Goal: Check status: Check status

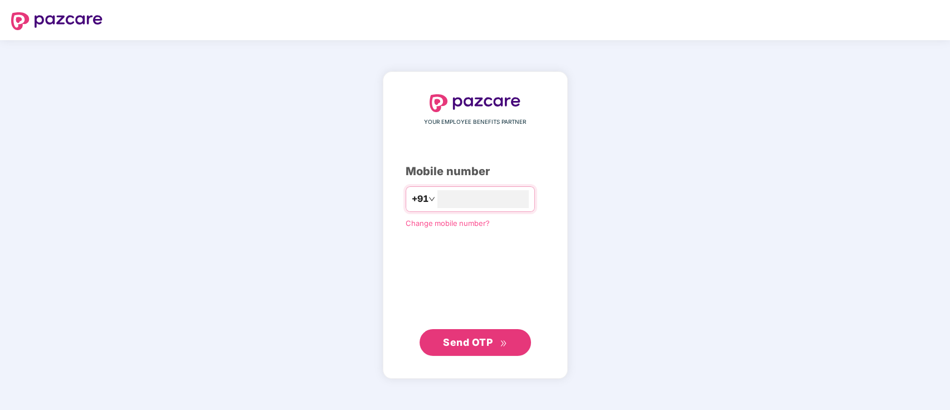
type input "**********"
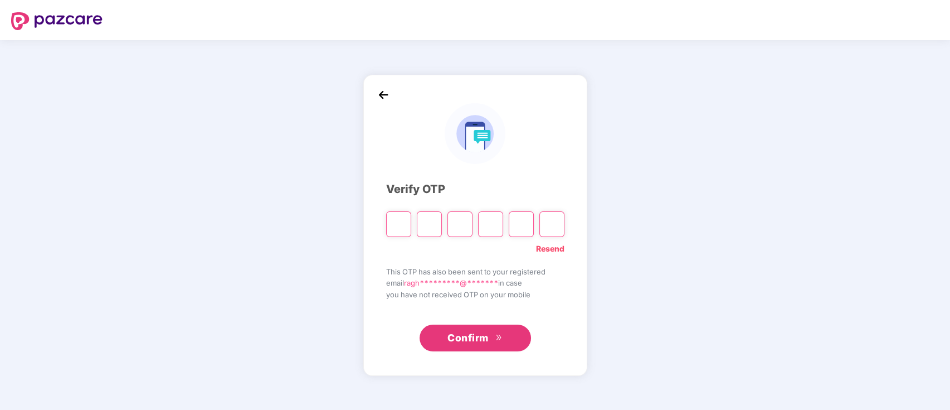
type input "*"
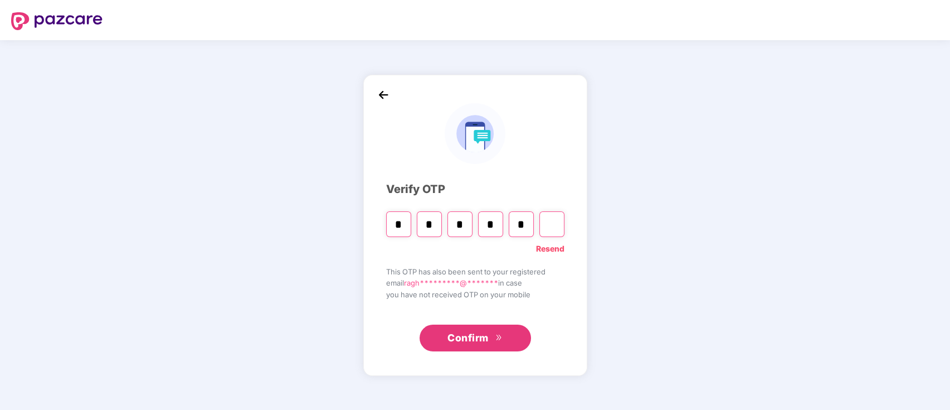
type input "*"
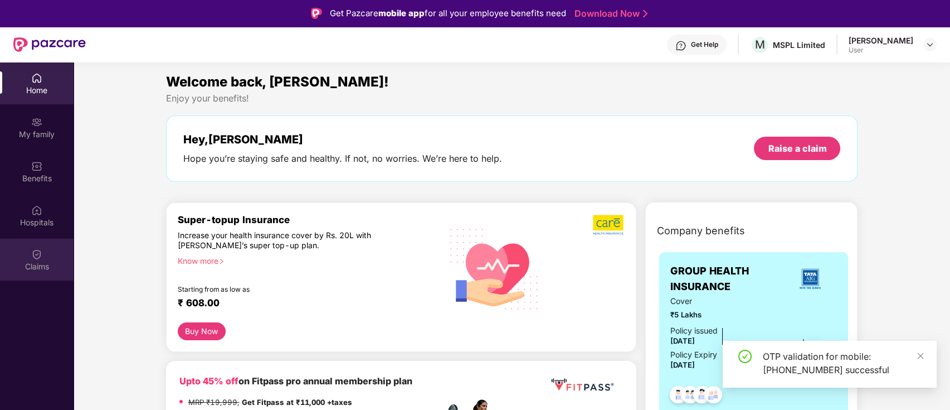
click at [43, 251] on div "Claims" at bounding box center [37, 260] width 74 height 42
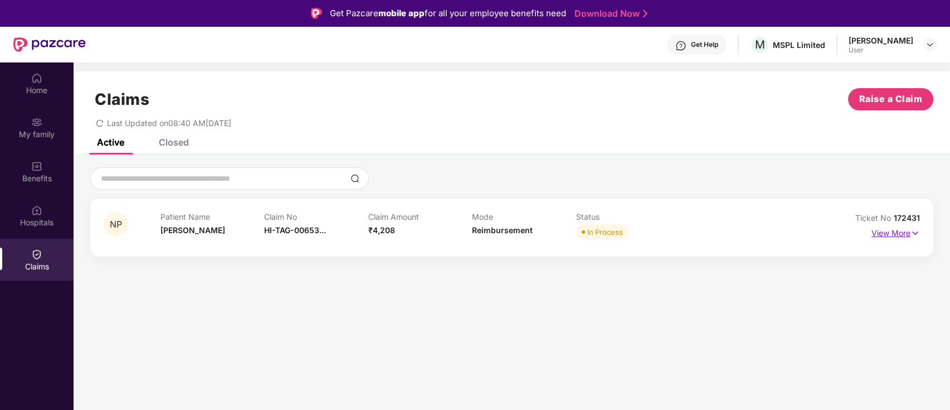
click at [901, 234] on p "View More" at bounding box center [896, 231] width 48 height 15
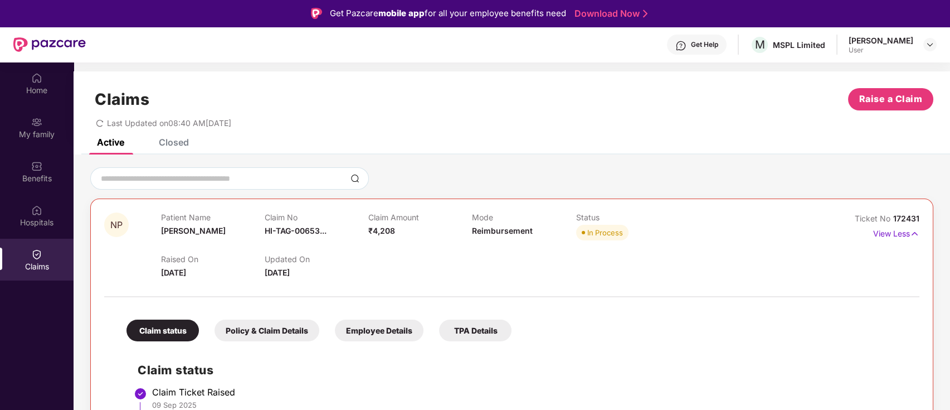
scroll to position [62, 0]
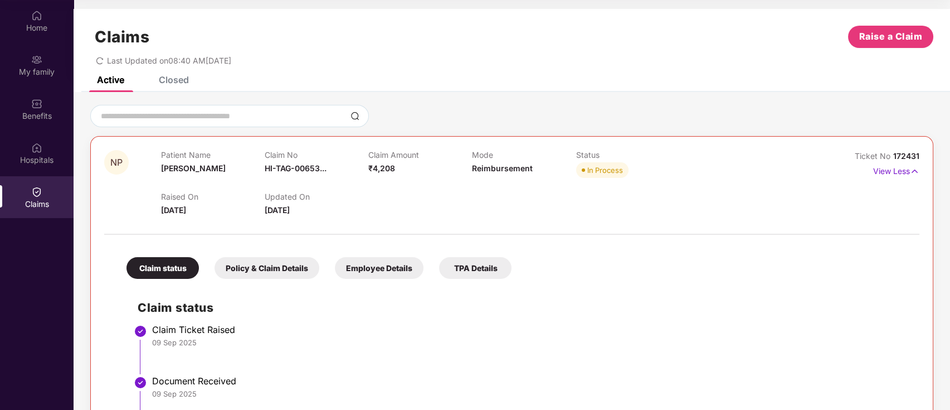
click at [620, 310] on h2 "Claim status" at bounding box center [523, 307] width 771 height 18
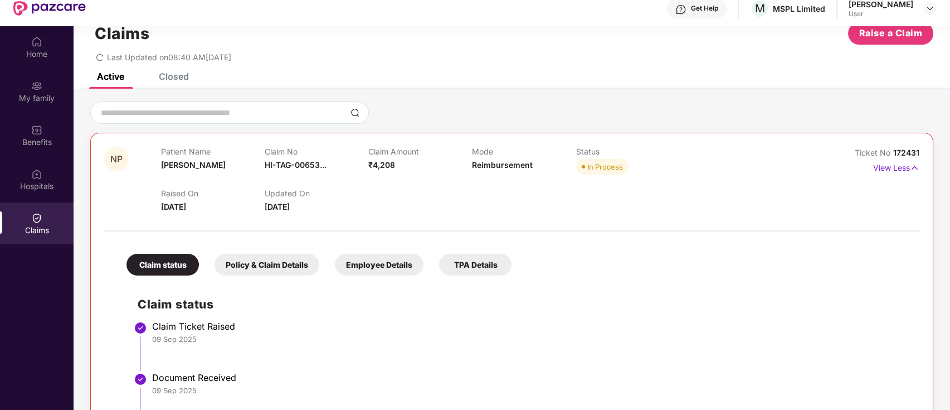
scroll to position [0, 0]
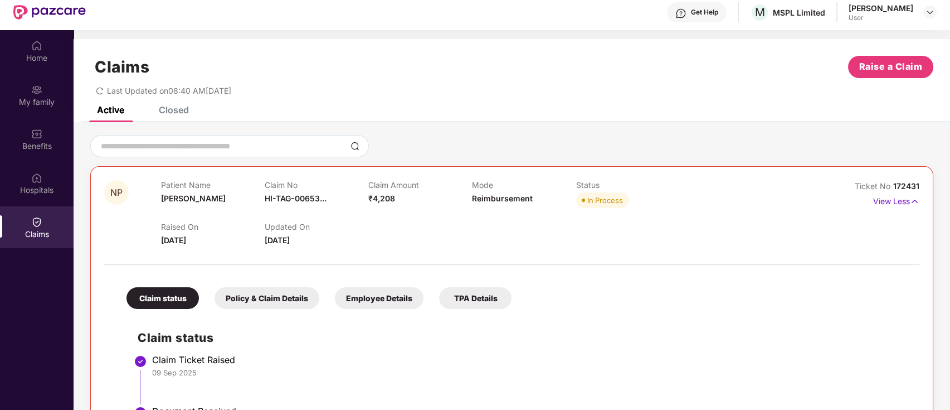
click at [266, 299] on div "Policy & Claim Details" at bounding box center [267, 298] width 105 height 22
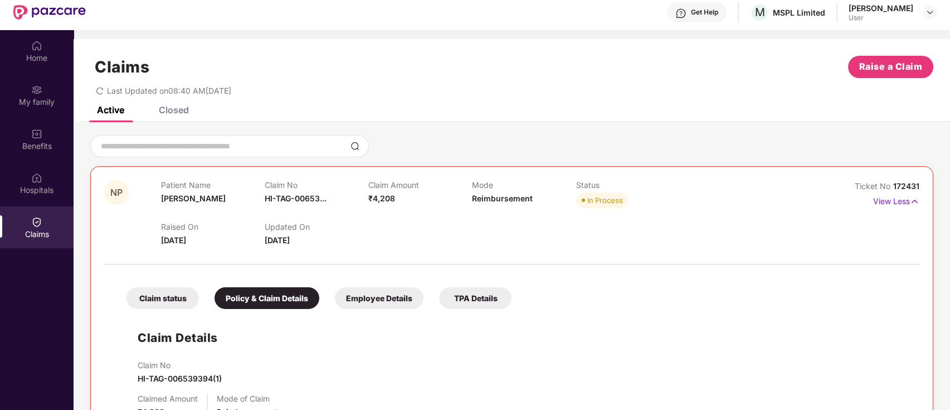
click at [372, 299] on div "Employee Details" at bounding box center [379, 298] width 89 height 22
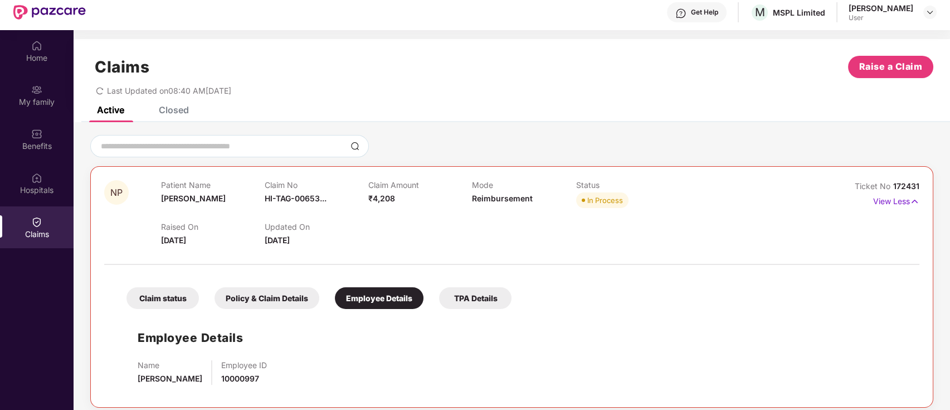
click at [486, 295] on div "TPA Details" at bounding box center [475, 298] width 72 height 22
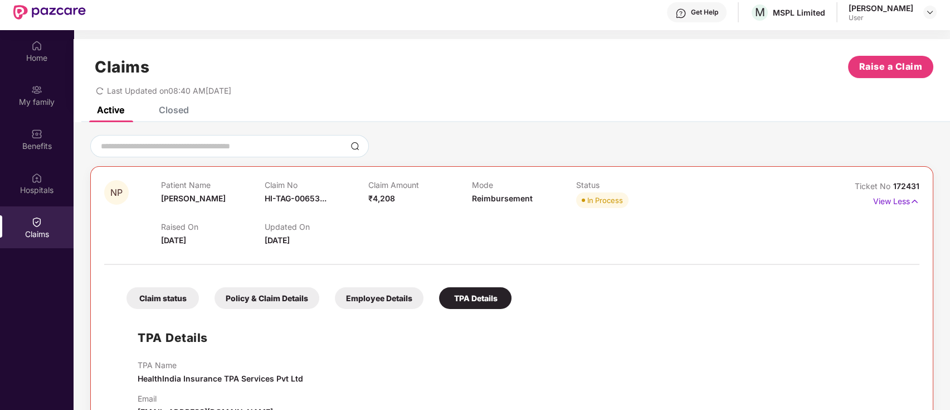
click at [169, 297] on div "Claim status" at bounding box center [163, 298] width 72 height 22
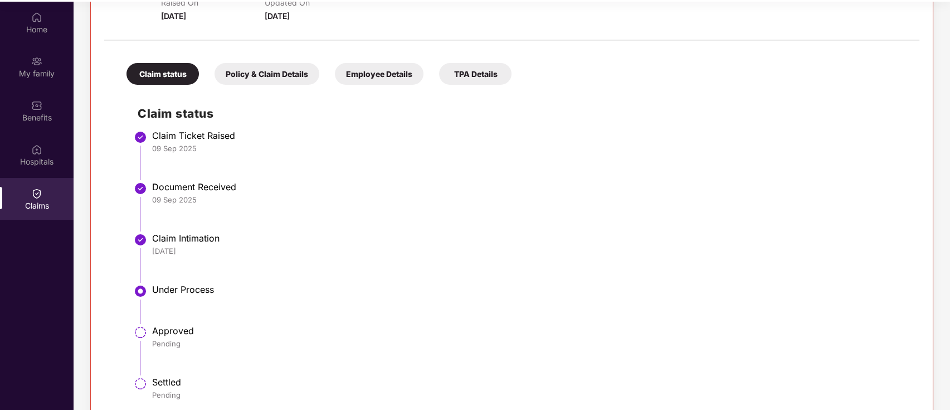
scroll to position [216, 0]
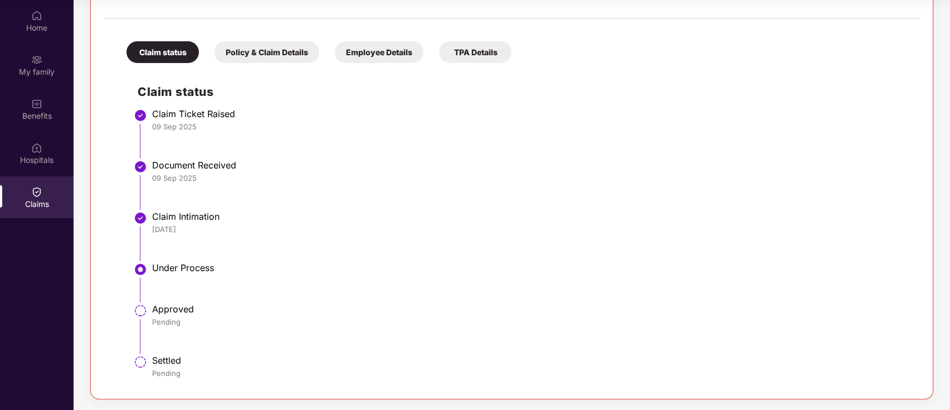
click at [275, 56] on div "Policy & Claim Details" at bounding box center [267, 52] width 105 height 22
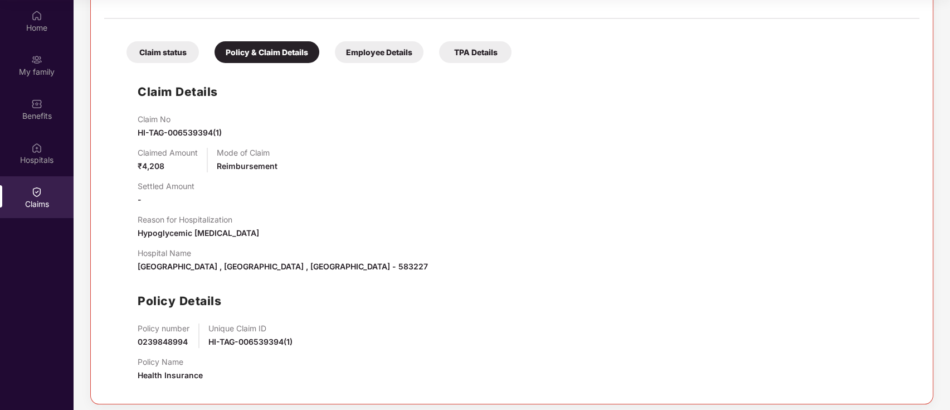
click at [395, 54] on div "Employee Details" at bounding box center [379, 52] width 89 height 22
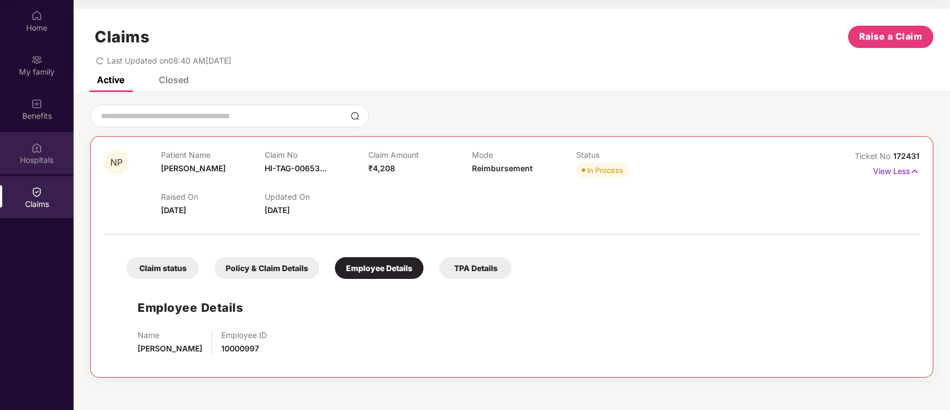
click at [27, 141] on div "Hospitals" at bounding box center [37, 153] width 74 height 42
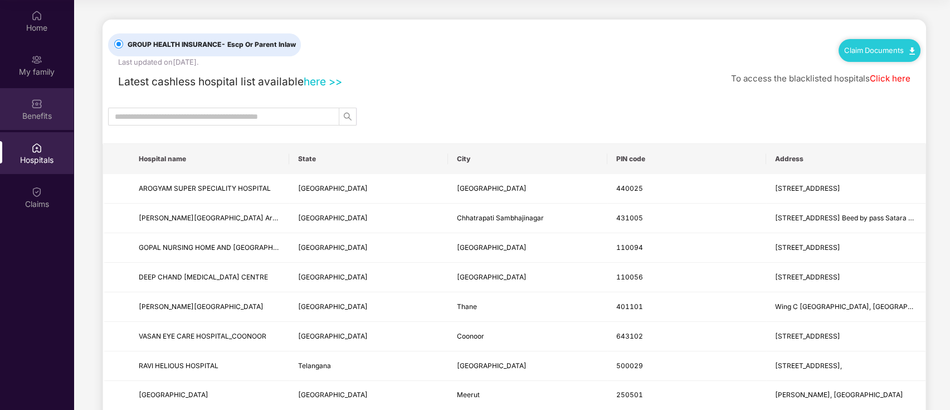
click at [51, 106] on div "Benefits" at bounding box center [37, 109] width 74 height 42
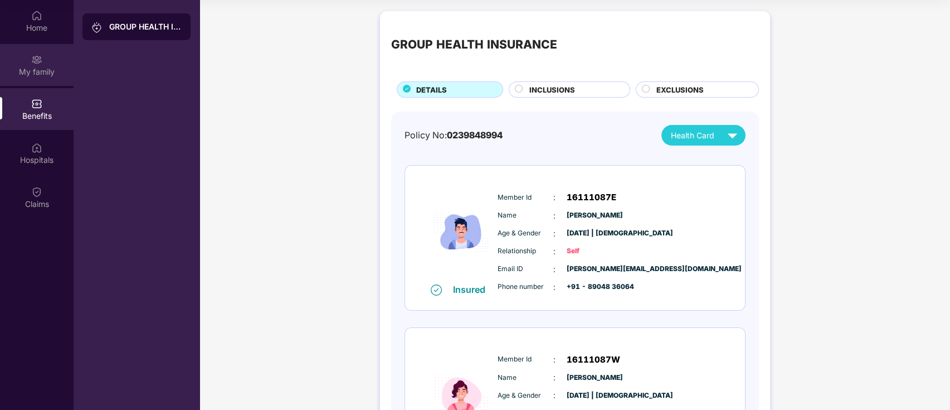
click at [42, 53] on div at bounding box center [36, 58] width 11 height 11
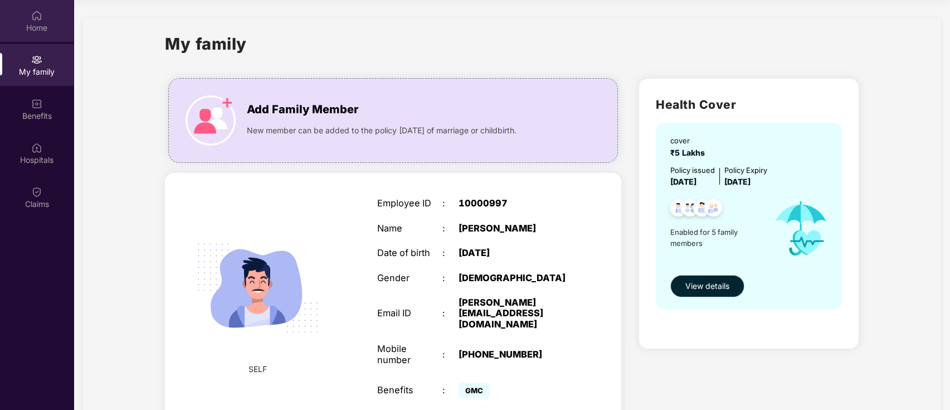
click at [44, 23] on div "Home" at bounding box center [37, 27] width 74 height 11
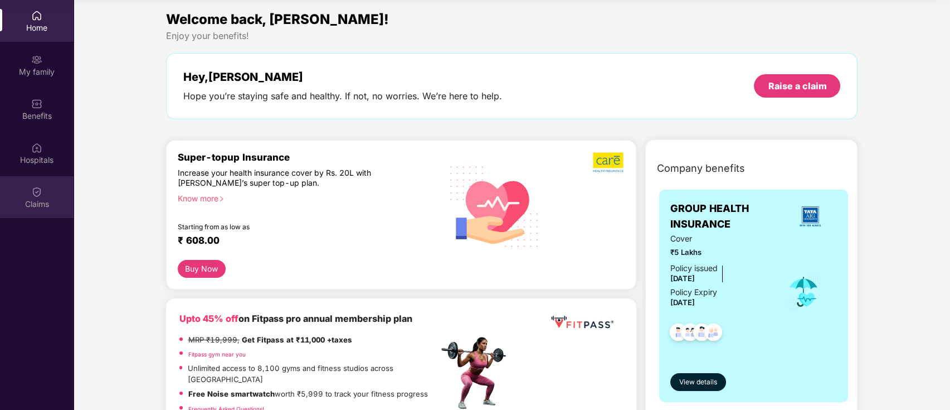
click at [40, 195] on img at bounding box center [36, 191] width 11 height 11
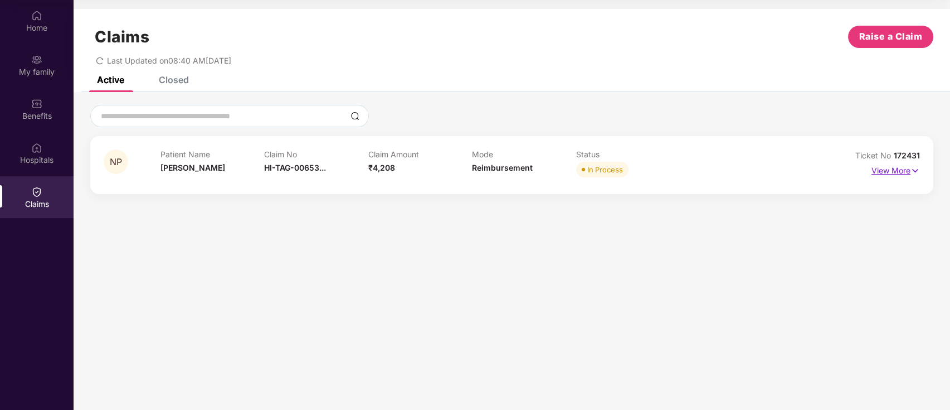
click at [911, 169] on img at bounding box center [915, 170] width 9 height 12
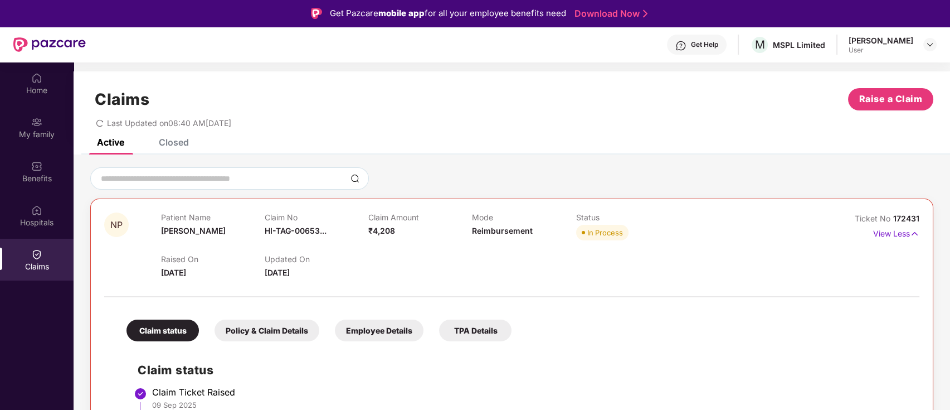
click at [706, 152] on div "Active Closed" at bounding box center [512, 147] width 877 height 16
click at [927, 46] on img at bounding box center [930, 44] width 9 height 9
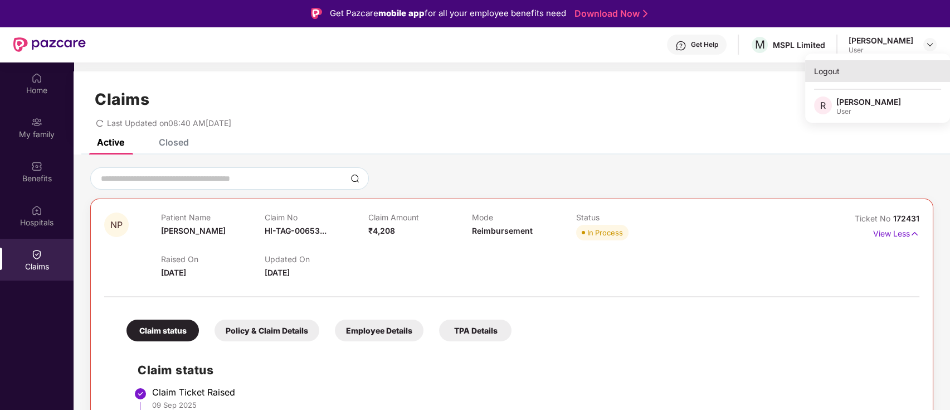
click at [832, 67] on div "Logout" at bounding box center [878, 71] width 145 height 22
